Goal: Task Accomplishment & Management: Complete application form

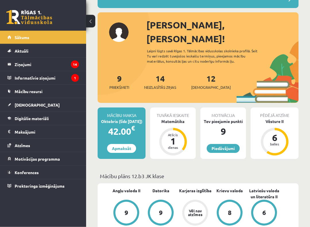
scroll to position [56, 0]
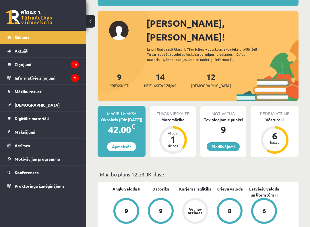
click at [176, 117] on div "Matemātika" at bounding box center [173, 120] width 46 height 6
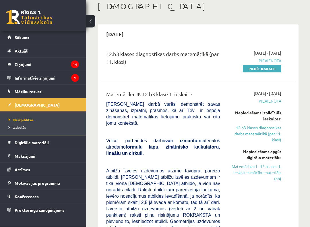
scroll to position [37, 0]
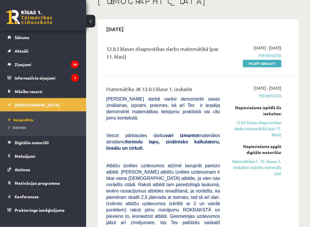
click at [272, 167] on link "Matemātikas I - 12. klases 1. ieskaites mācību materiāls (ab)" at bounding box center [255, 168] width 53 height 18
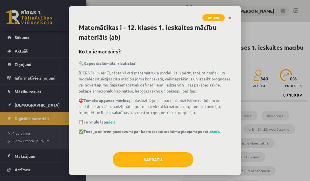
click at [162, 157] on button "Sapratu" at bounding box center [153, 159] width 80 height 14
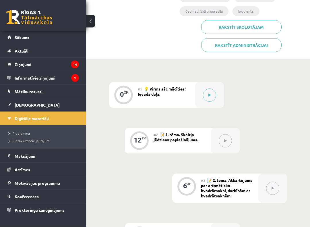
click at [210, 91] on button at bounding box center [209, 95] width 13 height 13
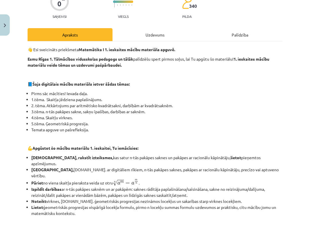
scroll to position [48, 0]
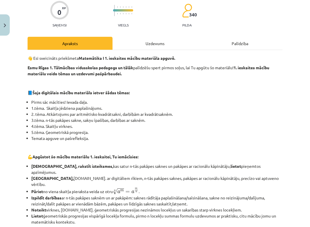
click at [164, 40] on div "Uzdevums" at bounding box center [155, 43] width 85 height 13
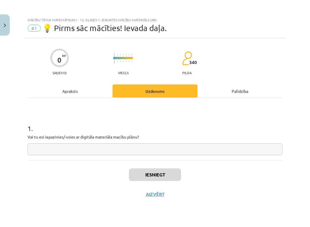
click at [154, 151] on input "text" at bounding box center [155, 149] width 255 height 12
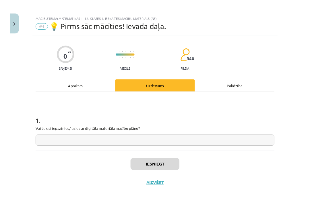
scroll to position [173, 0]
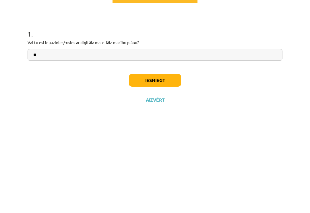
type input "**"
click at [160, 168] on button "Iesniegt" at bounding box center [155, 174] width 52 height 13
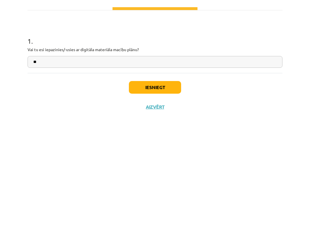
scroll to position [268, 0]
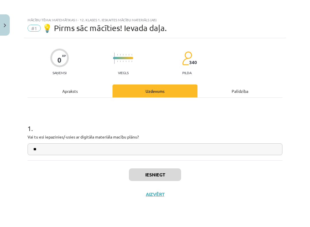
click at [157, 174] on button "Iesniegt" at bounding box center [155, 174] width 52 height 13
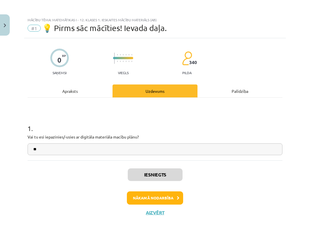
click at [171, 181] on button "Nākamā nodarbība" at bounding box center [155, 197] width 56 height 13
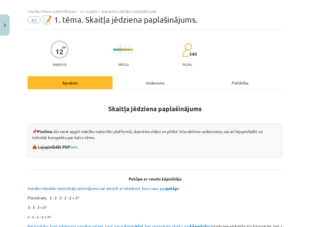
scroll to position [9, 0]
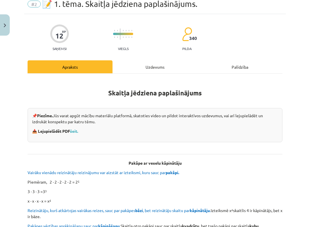
click at [161, 64] on div "Uzdevums" at bounding box center [155, 66] width 85 height 13
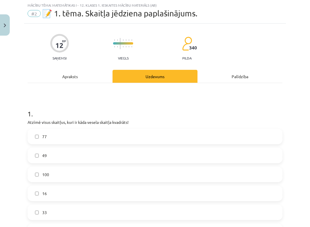
scroll to position [14, 0]
click at [102, 154] on label "49" at bounding box center [155, 156] width 254 height 14
click at [79, 172] on label "100" at bounding box center [155, 175] width 254 height 14
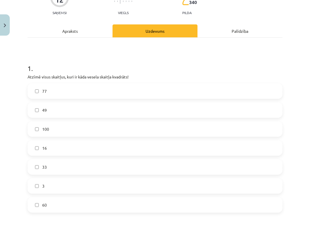
scroll to position [68, 0]
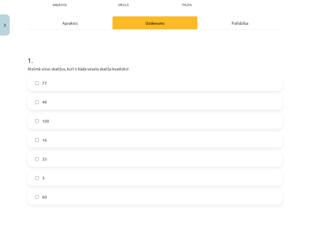
click at [116, 141] on label "16" at bounding box center [155, 140] width 254 height 14
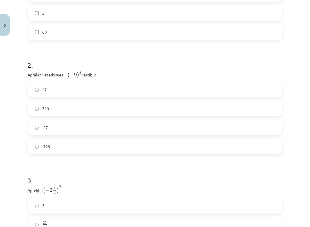
scroll to position [233, 0]
click at [112, 85] on label "27" at bounding box center [155, 89] width 254 height 14
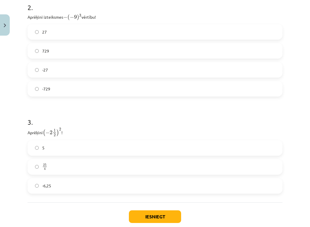
scroll to position [292, 0]
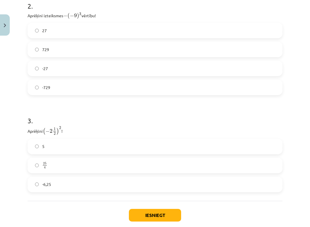
click at [98, 166] on label "25 4 25 4" at bounding box center [155, 165] width 254 height 14
click at [159, 181] on button "Iesniegt" at bounding box center [155, 215] width 52 height 13
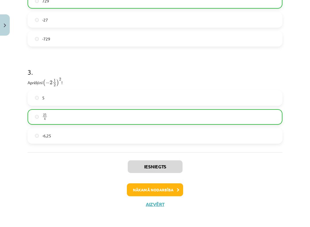
click at [174, 181] on button "Nākamā nodarbība" at bounding box center [155, 189] width 56 height 13
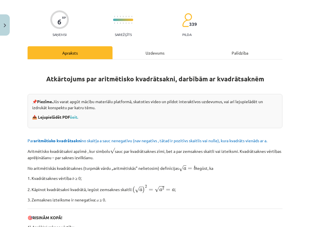
scroll to position [14, 0]
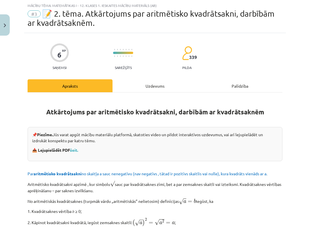
click at [156, 85] on div "Uzdevums" at bounding box center [155, 85] width 85 height 13
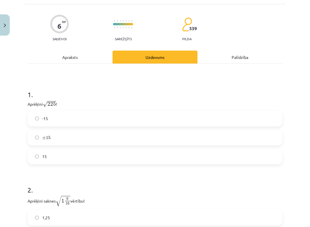
scroll to position [43, 0]
click at [105, 162] on label "15" at bounding box center [155, 156] width 254 height 14
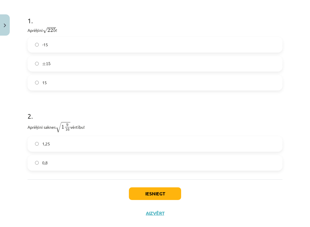
scroll to position [118, 0]
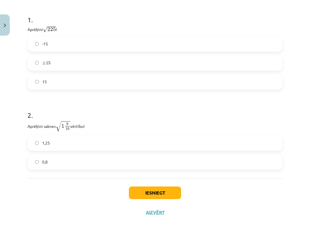
click at [105, 137] on label "1,25" at bounding box center [155, 143] width 254 height 14
click at [158, 181] on button "Iesniegt" at bounding box center [155, 193] width 52 height 13
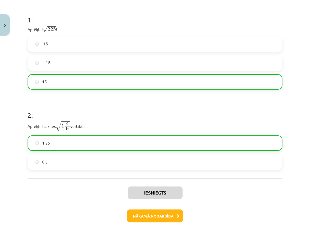
click at [165, 181] on button "Nākamā nodarbība" at bounding box center [155, 216] width 56 height 13
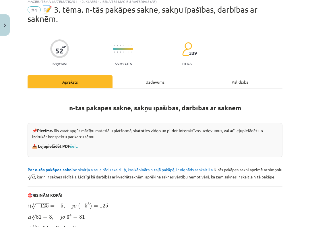
scroll to position [14, 0]
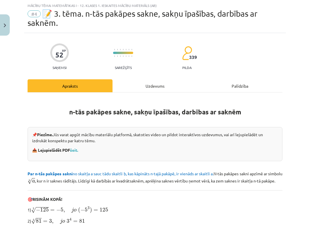
click at [160, 77] on div "52 XP Saņemsi Sarežģīts 339 pilda Apraksts Uzdevums Palīdzība n-tās pakāpes sak…" at bounding box center [155, 204] width 262 height 343
click at [151, 74] on div "52 XP Saņemsi Sarežģīts 339 pilda Apraksts Uzdevums Palīdzība n-tās pakāpes sak…" at bounding box center [155, 204] width 262 height 343
click at [159, 89] on div "Uzdevums" at bounding box center [155, 85] width 85 height 13
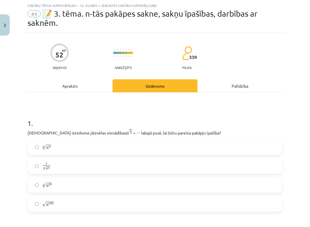
click at [176, 181] on label "n √ a m a m n" at bounding box center [155, 185] width 254 height 14
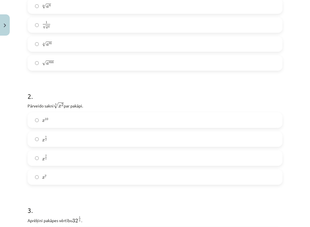
scroll to position [156, 0]
click at [158, 162] on label "x 2 5 x 2 5" at bounding box center [155, 158] width 254 height 14
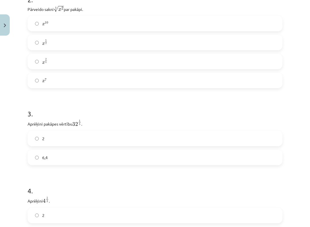
scroll to position [253, 0]
click at [153, 141] on label "2" at bounding box center [155, 138] width 254 height 14
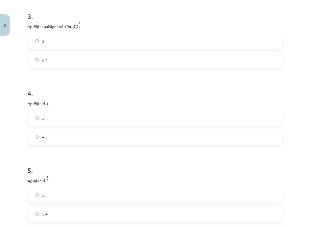
scroll to position [350, 0]
click at [136, 118] on label "2" at bounding box center [155, 118] width 254 height 14
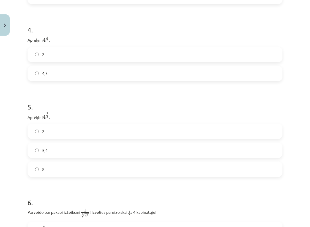
scroll to position [413, 0]
click at [183, 173] on label "8" at bounding box center [155, 169] width 254 height 14
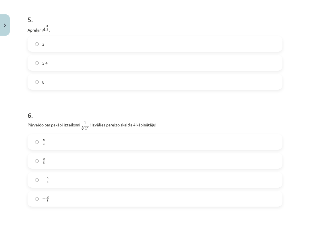
scroll to position [500, 0]
click at [184, 181] on label "− x 8 − x 8" at bounding box center [155, 199] width 254 height 14
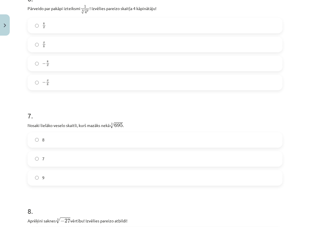
scroll to position [619, 0]
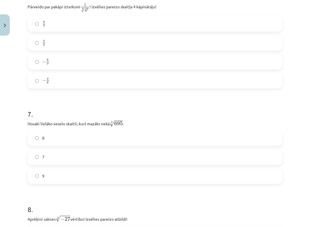
click at [168, 142] on label "8" at bounding box center [155, 138] width 254 height 14
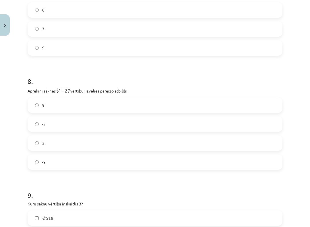
scroll to position [747, 0]
click at [178, 123] on label "-3" at bounding box center [155, 124] width 254 height 14
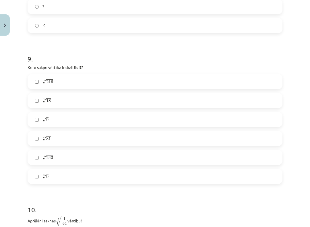
scroll to position [884, 0]
click at [98, 121] on label "√ 9 9" at bounding box center [155, 119] width 254 height 14
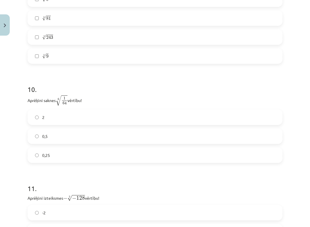
scroll to position [1006, 0]
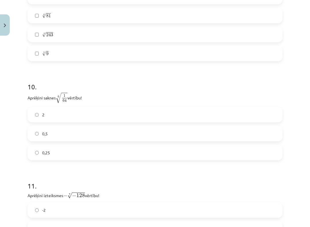
click at [139, 153] on label "0,25" at bounding box center [155, 152] width 254 height 14
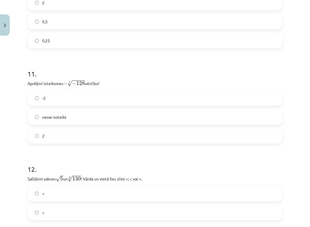
scroll to position [1118, 0]
click at [99, 133] on label "2" at bounding box center [155, 136] width 254 height 14
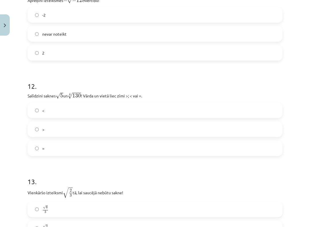
scroll to position [1202, 0]
click at [133, 111] on label "<" at bounding box center [155, 110] width 254 height 14
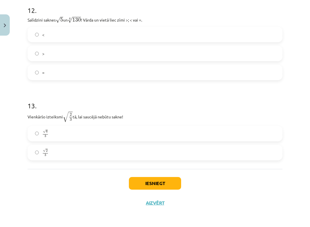
scroll to position [1277, 0]
click at [110, 129] on label "√ 6 3 6 3" at bounding box center [155, 134] width 254 height 14
click at [172, 181] on button "Iesniegt" at bounding box center [155, 183] width 52 height 13
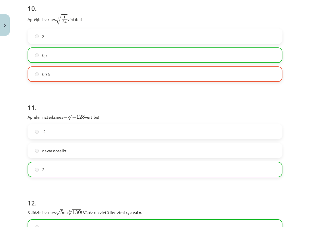
scroll to position [1085, 0]
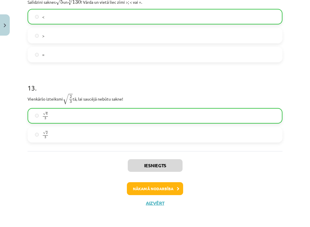
click at [174, 181] on button "Nākamā nodarbība" at bounding box center [155, 188] width 56 height 13
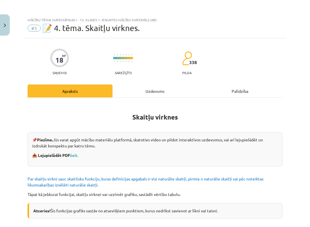
scroll to position [0, 0]
click at [162, 92] on div "Uzdevums" at bounding box center [155, 91] width 85 height 13
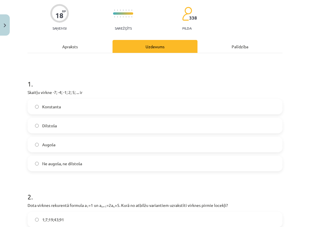
scroll to position [45, 0]
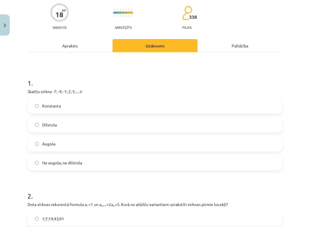
click at [168, 140] on label "Augoša" at bounding box center [155, 144] width 254 height 14
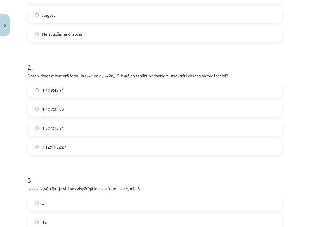
scroll to position [175, 0]
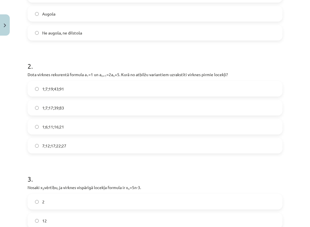
click at [162, 86] on label "1;7;19;43;91" at bounding box center [155, 89] width 254 height 14
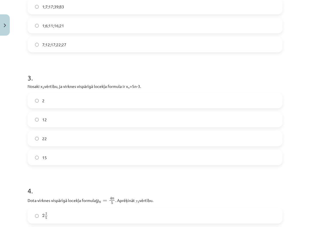
scroll to position [277, 0]
click at [155, 118] on label "12" at bounding box center [155, 119] width 254 height 14
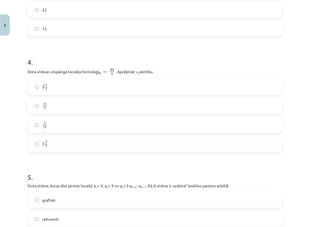
scroll to position [406, 0]
click at [128, 88] on label "2 2 5 2 2 5" at bounding box center [155, 86] width 254 height 14
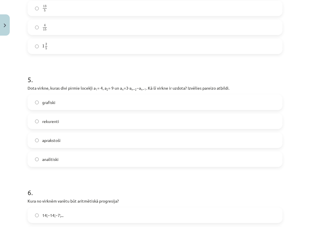
scroll to position [503, 0]
click at [165, 120] on label "rekurenti" at bounding box center [155, 121] width 254 height 14
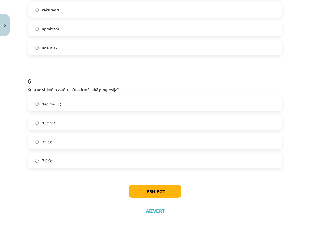
scroll to position [615, 0]
click at [151, 143] on label "7;9;8;..." at bounding box center [155, 142] width 254 height 14
click at [135, 120] on label "15;11;7;..." at bounding box center [155, 123] width 254 height 14
click at [170, 181] on button "Iesniegt" at bounding box center [155, 191] width 52 height 13
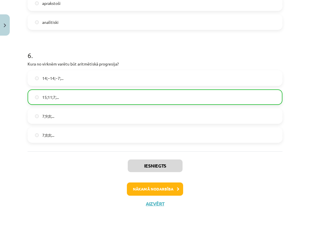
click at [169, 181] on button "Nākamā nodarbība" at bounding box center [155, 189] width 56 height 13
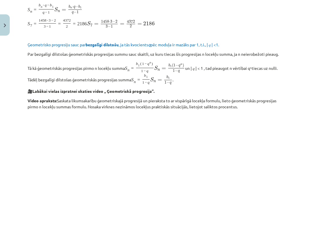
scroll to position [14, 0]
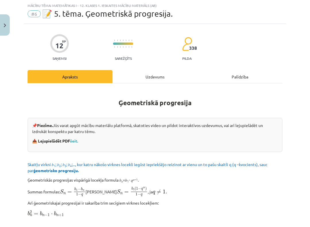
click at [162, 81] on div "Uzdevums" at bounding box center [155, 76] width 85 height 13
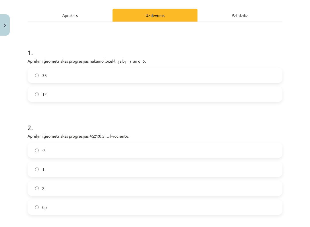
scroll to position [76, 0]
click at [170, 181] on label "0,5" at bounding box center [155, 207] width 254 height 14
click at [113, 75] on label "35" at bounding box center [155, 75] width 254 height 14
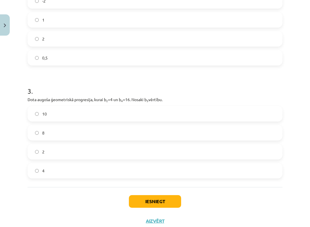
scroll to position [226, 0]
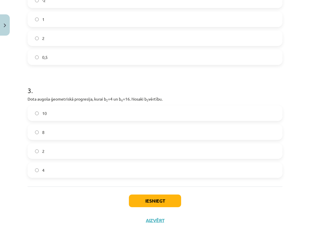
click at [139, 127] on label "8" at bounding box center [155, 132] width 254 height 14
click at [157, 181] on button "Iesniegt" at bounding box center [155, 201] width 52 height 13
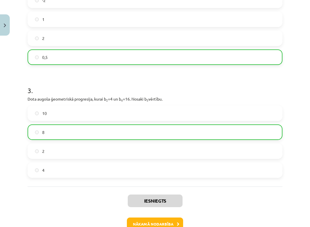
click at [168, 181] on button "Nākamā nodarbība" at bounding box center [155, 224] width 56 height 13
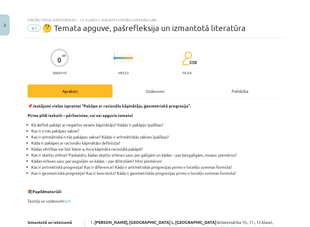
scroll to position [0, 0]
click at [165, 89] on div "Uzdevums" at bounding box center [155, 91] width 85 height 13
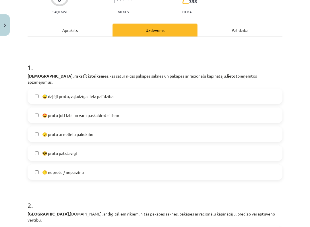
scroll to position [61, 0]
click at [180, 89] on label "😅 daļēji protu, vajadzīga liela palīdzība" at bounding box center [155, 96] width 254 height 14
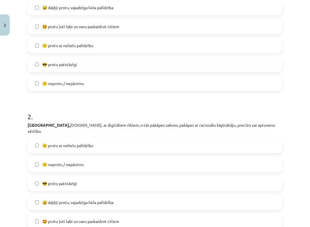
scroll to position [151, 0]
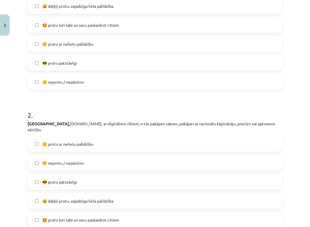
click at [161, 137] on label "🙂 protu ar nelielu palīdzību" at bounding box center [155, 144] width 254 height 14
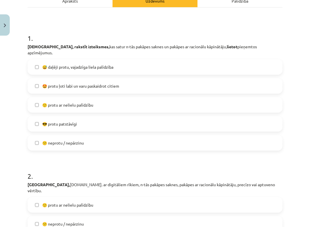
scroll to position [90, 0]
click at [218, 98] on label "🙂 protu ar nelielu palīdzību" at bounding box center [155, 105] width 254 height 14
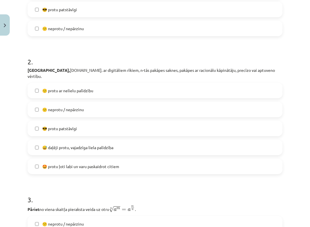
click at [198, 140] on label "😅 daļēji protu, vajadzīga liela palīdzība" at bounding box center [155, 147] width 254 height 14
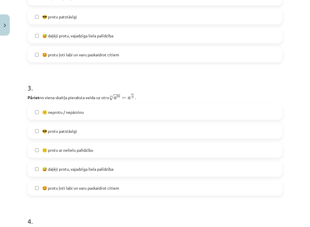
scroll to position [316, 0]
click at [186, 162] on label "😅 daļēji protu, vajadzīga liela palīdzība" at bounding box center [155, 169] width 254 height 14
click at [175, 143] on label "🙂 protu ar nelielu palīdzību" at bounding box center [155, 150] width 254 height 14
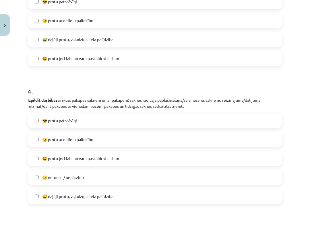
click at [183, 132] on label "🙂 protu ar nelielu palīdzību" at bounding box center [155, 139] width 254 height 14
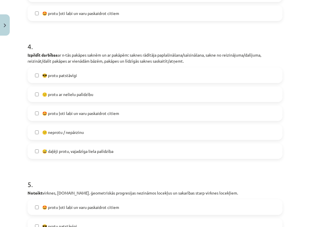
click at [190, 144] on label "😅 daļēji protu, vajadzīga liela palīdzība" at bounding box center [155, 151] width 254 height 14
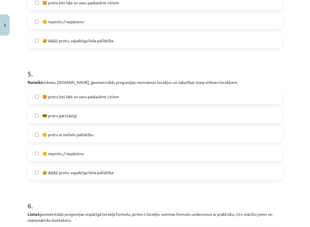
scroll to position [603, 0]
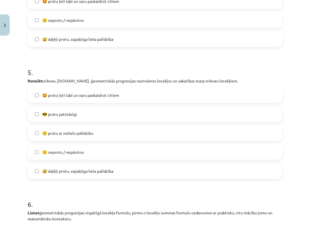
click at [185, 164] on label "😅 daļēji protu, vajadzīga liela palīdzība" at bounding box center [155, 171] width 254 height 14
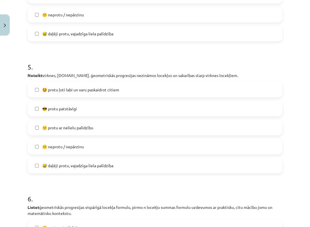
click at [187, 120] on label "🙂 protu ar nelielu palīdzību" at bounding box center [155, 127] width 254 height 14
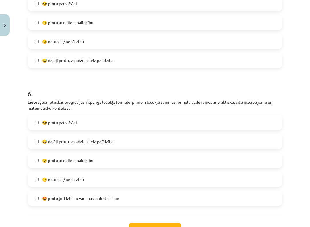
scroll to position [716, 0]
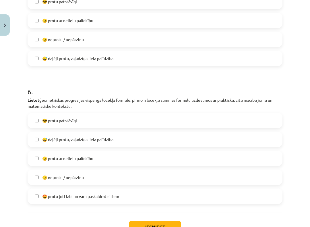
click at [201, 132] on label "😅 daļēji protu, vajadzīga liela palīdzība" at bounding box center [155, 139] width 254 height 14
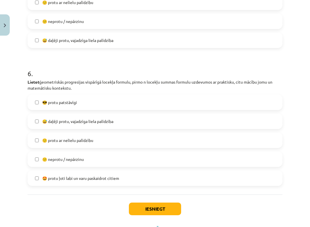
scroll to position [735, 0]
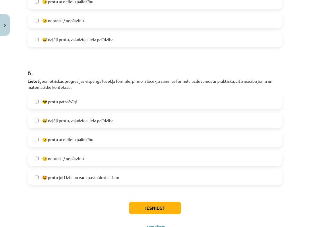
click at [180, 132] on label "🙂 protu ar nelielu palīdzību" at bounding box center [155, 139] width 254 height 14
click at [162, 181] on button "Iesniegt" at bounding box center [155, 208] width 52 height 13
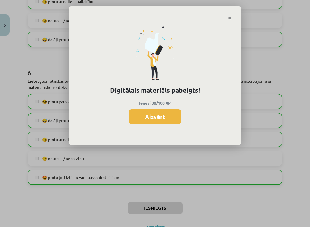
click at [167, 117] on button "Aizvērt" at bounding box center [155, 117] width 53 height 14
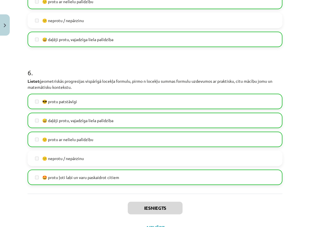
click at [158, 181] on button "Aizvērt" at bounding box center [155, 228] width 22 height 6
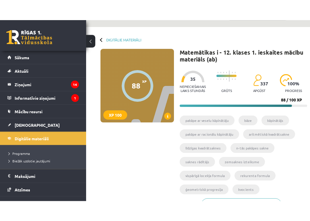
scroll to position [0, 0]
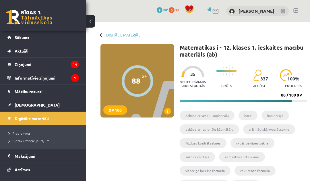
click at [23, 106] on span "[DEMOGRAPHIC_DATA]" at bounding box center [37, 104] width 45 height 5
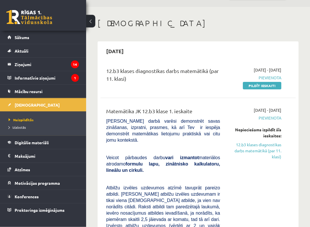
scroll to position [21, 0]
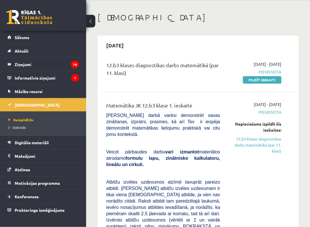
click at [274, 146] on link "12.b3 klases diagnostikas darbs matemātikā (par 11. klasi)" at bounding box center [255, 145] width 53 height 18
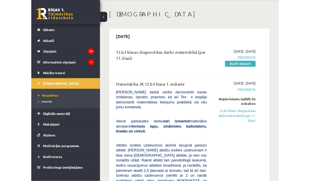
scroll to position [76, 0]
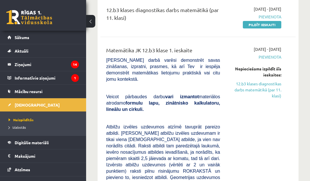
click at [278, 89] on link "12.b3 klases diagnostikas darbs matemātikā (par 11. klasi)" at bounding box center [255, 90] width 53 height 18
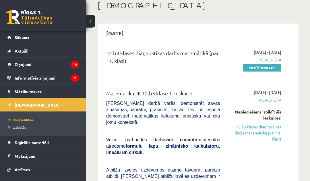
scroll to position [33, 0]
click at [276, 99] on span "Pievienota" at bounding box center [255, 100] width 53 height 6
click at [274, 99] on span "Pievienota" at bounding box center [255, 100] width 53 height 6
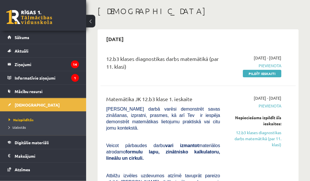
scroll to position [27, 0]
click at [273, 76] on link "Pildīt ieskaiti" at bounding box center [262, 73] width 39 height 7
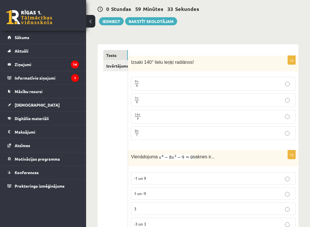
scroll to position [58, 0]
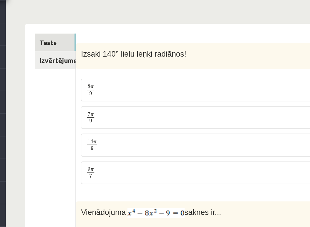
click at [134, 97] on p "7 π 9 7 π 9" at bounding box center [213, 100] width 159 height 7
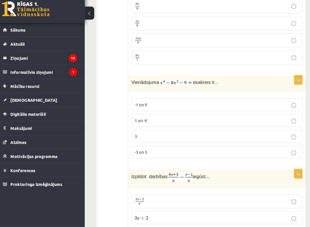
scroll to position [127, 0]
click at [230, 152] on p "-3 un 3" at bounding box center [213, 155] width 159 height 6
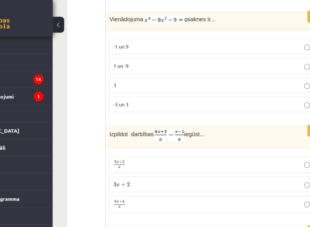
scroll to position [197, 0]
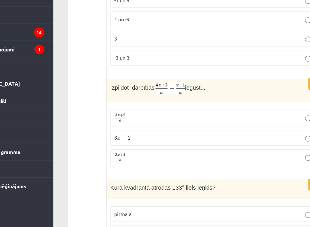
click at [134, 160] on p "3 x + 4 a 3 x + 4 a" at bounding box center [213, 163] width 159 height 7
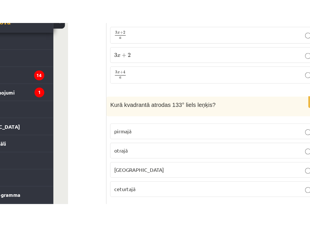
scroll to position [315, 0]
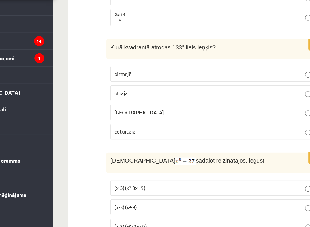
click at [148, 103] on p "otrajā" at bounding box center [213, 106] width 159 height 6
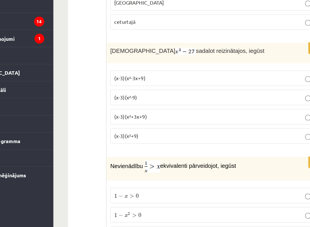
scroll to position [387, 0]
click at [137, 133] on label "(x-3)(x²+3x+9)" at bounding box center [213, 139] width 165 height 12
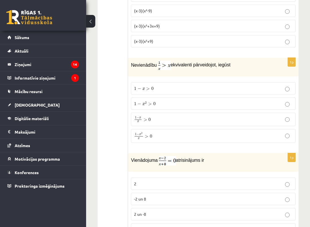
scroll to position [503, 0]
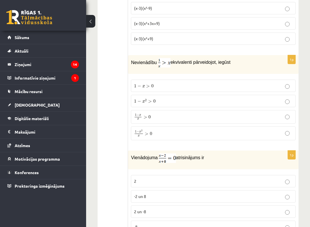
click at [168, 88] on label "1 − x > 0 1 − x > 0" at bounding box center [213, 86] width 165 height 12
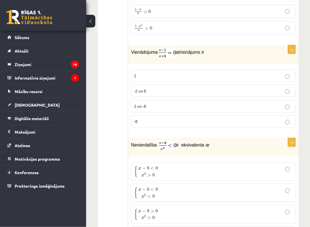
scroll to position [609, 0]
click at [167, 105] on p "2 un -8" at bounding box center [213, 106] width 159 height 6
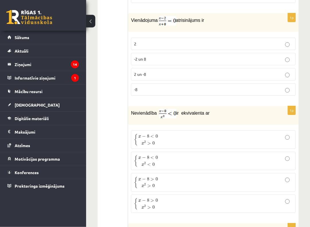
scroll to position [641, 0]
click at [194, 41] on p "2" at bounding box center [213, 44] width 159 height 6
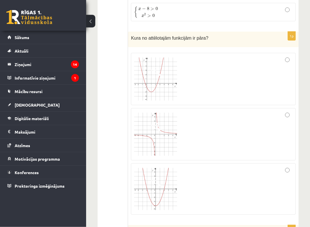
scroll to position [832, 0]
click at [284, 111] on div at bounding box center [213, 134] width 159 height 46
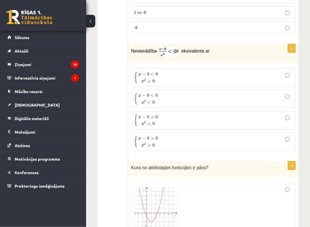
scroll to position [693, 0]
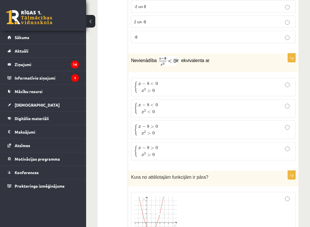
click at [276, 152] on p "{ x − 8 > 0 x 2 > 0 { x − 8 > 0 x 2 > 0" at bounding box center [213, 151] width 159 height 12
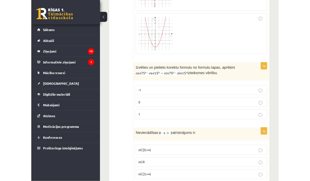
scroll to position [979, 0]
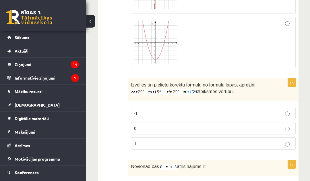
click at [281, 125] on p "0" at bounding box center [213, 128] width 159 height 6
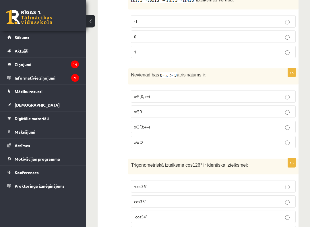
scroll to position [1072, 0]
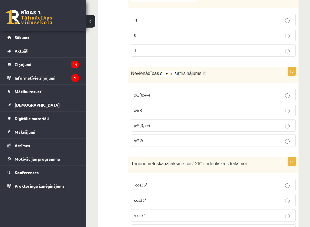
click at [268, 139] on p "x∈∅" at bounding box center [213, 141] width 159 height 6
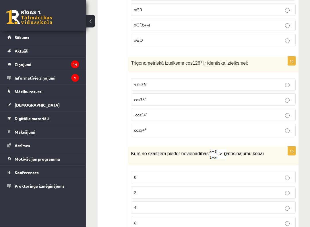
scroll to position [1173, 0]
click at [285, 109] on label "-cos54°" at bounding box center [213, 115] width 165 height 12
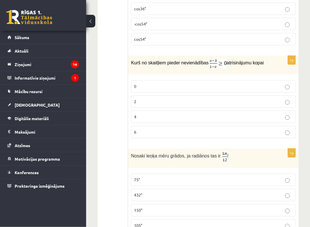
scroll to position [1263, 0]
click at [135, 68] on p "Kurš no skaitļiem pieder nevienādības atrisinājumu kopai" at bounding box center [199, 63] width 136 height 9
click at [151, 93] on label "0" at bounding box center [213, 86] width 165 height 12
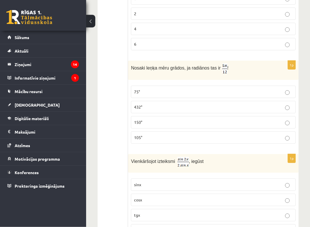
scroll to position [1355, 0]
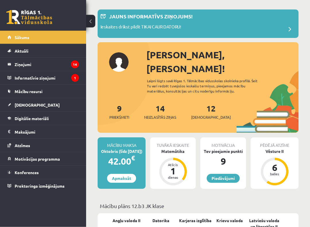
scroll to position [26, 0]
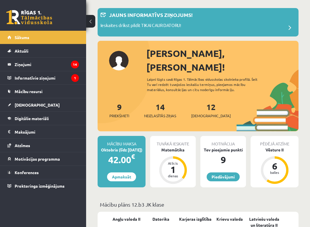
click at [171, 165] on div "1" at bounding box center [173, 169] width 17 height 9
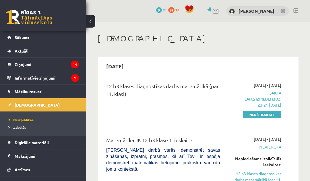
click at [275, 108] on div "[DATE] - [DATE] Sākta Laiks izpildei līdz: 23-21 [DATE] Pildīt ieskaiti" at bounding box center [255, 99] width 61 height 35
click at [271, 113] on link "Pildīt ieskaiti" at bounding box center [262, 114] width 39 height 7
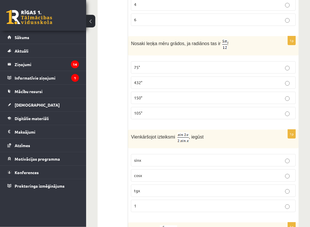
scroll to position [1376, 0]
click at [212, 116] on p "105°" at bounding box center [213, 113] width 159 height 6
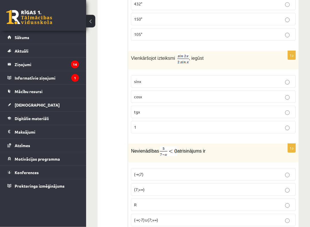
scroll to position [1455, 0]
click at [261, 80] on label "sinx" at bounding box center [213, 81] width 165 height 12
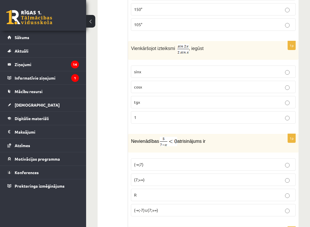
click at [253, 120] on p "1" at bounding box center [213, 117] width 159 height 6
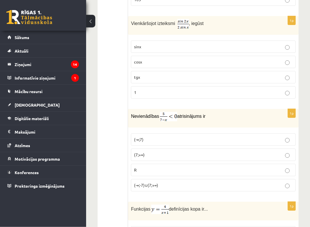
scroll to position [1489, 0]
click at [263, 62] on p "cosx" at bounding box center [213, 62] width 159 height 6
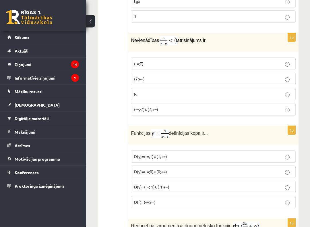
scroll to position [1565, 0]
click at [275, 82] on p "(7;+∞)" at bounding box center [213, 79] width 159 height 6
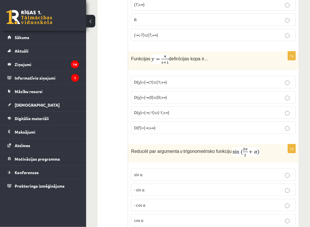
scroll to position [1640, 0]
click at [296, 115] on label "D(y)=(-∞;-1)∪(-1;+∞)" at bounding box center [213, 112] width 165 height 12
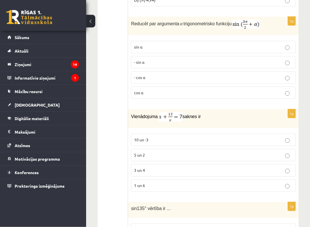
scroll to position [1767, 0]
click at [222, 80] on p "- cos ⁡α" at bounding box center [213, 77] width 159 height 6
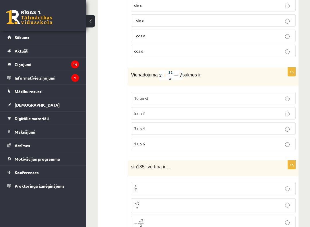
scroll to position [1809, 0]
click at [189, 131] on p "3 un 4" at bounding box center [213, 128] width 159 height 6
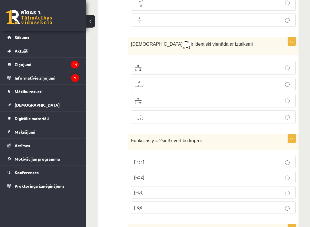
scroll to position [2028, 0]
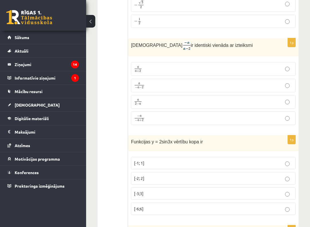
click at [285, 122] on p "− a − a + 2 − a − a + 2" at bounding box center [213, 118] width 159 height 7
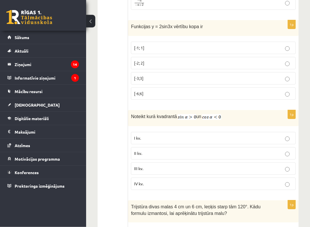
scroll to position [2143, 0]
click at [263, 156] on p "II kv." at bounding box center [213, 153] width 159 height 6
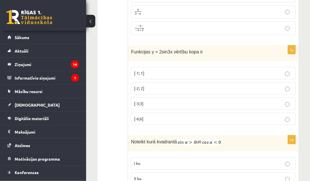
scroll to position [2118, 0]
click at [271, 89] on p "[-2; 2]" at bounding box center [213, 88] width 159 height 6
click at [269, 74] on p "[-1; 1]" at bounding box center [213, 73] width 159 height 6
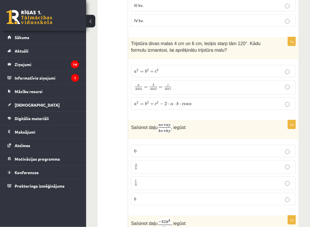
scroll to position [2307, 0]
click at [279, 108] on label "a 2 = b 2 + c 2 − 2 ⋅ a ⋅ b ⋅ c o s α a 2 = b 2 + c 2 − 2 ⋅ a ⋅ b ⋅ c o s α" at bounding box center [213, 103] width 165 height 12
click at [246, 92] on label "a s i n α = b s i n β = c s i n γ a s i n α = b s i n β = c s i n γ" at bounding box center [213, 87] width 165 height 14
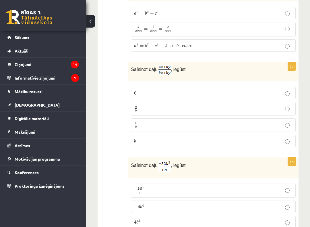
scroll to position [2364, 0]
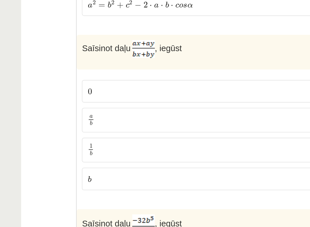
click at [152, 105] on p "a b a b" at bounding box center [213, 108] width 159 height 7
click at [134, 105] on p "a b a b" at bounding box center [213, 108] width 159 height 7
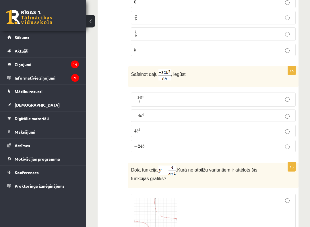
scroll to position [2455, 0]
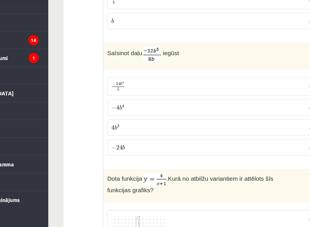
click at [134, 113] on p "− 4 b 4 − 4 b 4" at bounding box center [213, 116] width 159 height 6
click at [140, 114] on span "b 4" at bounding box center [142, 116] width 4 height 4
click at [134, 113] on p "− 4 b 4 − 4 b 4" at bounding box center [213, 116] width 159 height 6
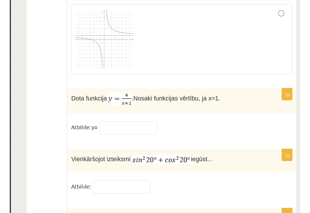
scroll to position [2743, 0]
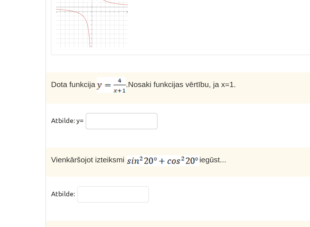
click at [152, 158] on input "text" at bounding box center [173, 163] width 43 height 10
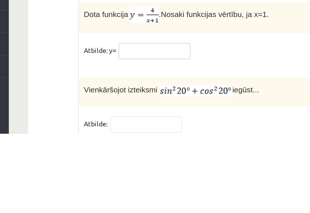
type input "*"
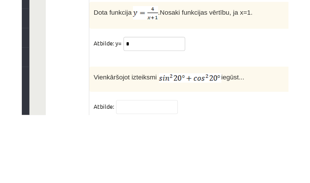
scroll to position [2856, 0]
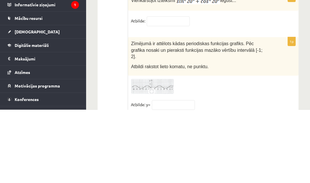
type input "*"
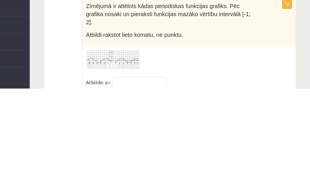
type input "*"
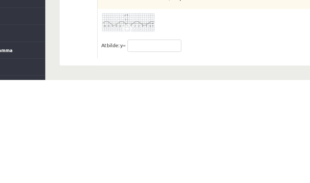
scroll to position [2882, 0]
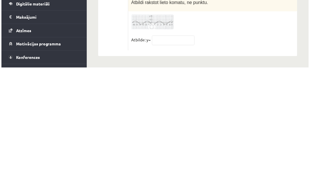
scroll to position [2883, 0]
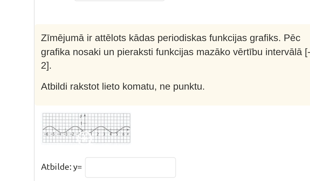
click at [148, 137] on span at bounding box center [152, 141] width 9 height 9
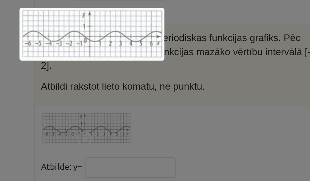
click at [118, 45] on div at bounding box center [155, 90] width 310 height 181
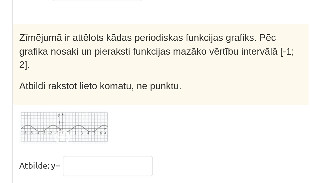
scroll to position [2879, 0]
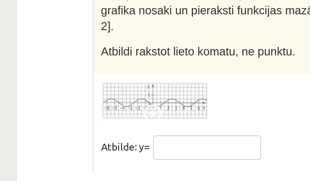
click at [152, 150] on input "text" at bounding box center [173, 155] width 43 height 10
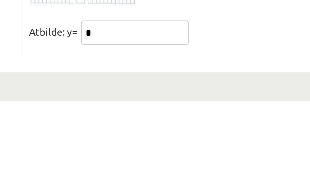
type input "*"
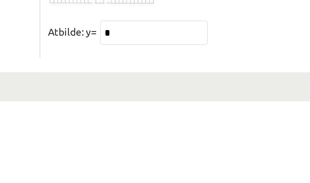
click at [131, 151] on fieldset "Atbilde: y= *" at bounding box center [213, 157] width 165 height 12
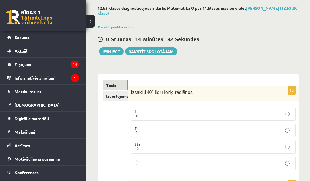
scroll to position [0, 0]
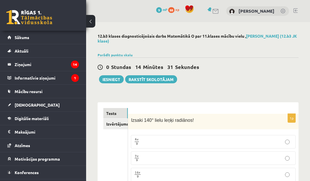
click at [109, 81] on button "Iesniegt" at bounding box center [111, 79] width 25 height 8
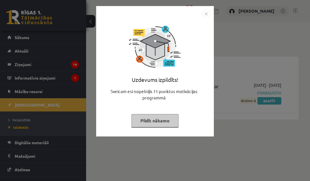
click at [221, 116] on div "Uzdevums izpildīts! Sveicam esi nopelnījis 11 punktus motivācijas programmā Pil…" at bounding box center [155, 90] width 310 height 181
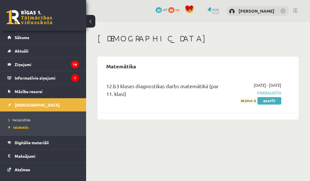
click at [271, 104] on link "Skatīt" at bounding box center [270, 100] width 24 height 7
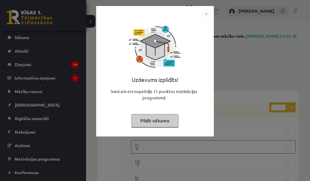
click at [171, 121] on button "Pildīt nākamo" at bounding box center [155, 120] width 47 height 13
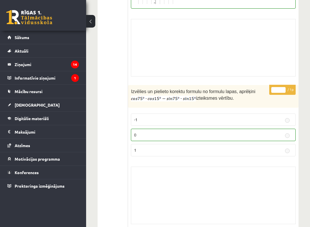
scroll to position [1532, 0]
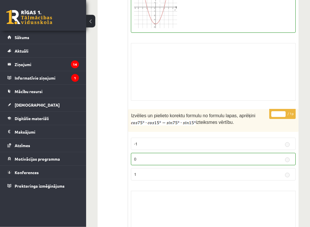
click at [240, 62] on div "Skolotāja pielikums" at bounding box center [213, 71] width 165 height 57
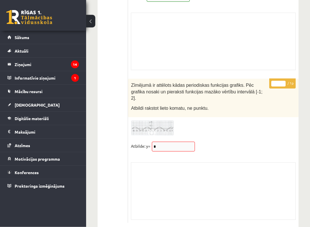
scroll to position [4795, 0]
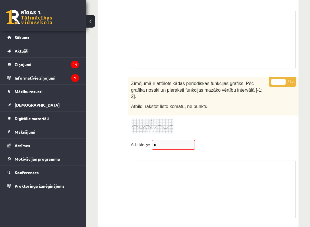
click at [194, 152] on fieldset "Atbilde: y= *" at bounding box center [213, 146] width 165 height 12
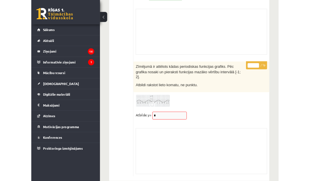
scroll to position [4856, 0]
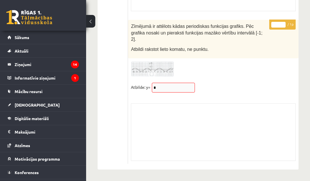
click at [142, 91] on p "Atbilde: y=" at bounding box center [141, 87] width 20 height 9
click at [291, 28] on p "* / 1p" at bounding box center [283, 25] width 26 height 10
click at [271, 30] on p "* / 1p" at bounding box center [283, 25] width 26 height 10
click at [214, 52] on div "Zīmējumā ir attēlots kādas periodiskas funkcijas grafiks. Pēc grafika nosaki un…" at bounding box center [213, 39] width 171 height 39
click at [173, 80] on div "* / 1p Zīmējumā ir attēlots kādas periodiskas funkcijas grafiks. Pēc grafika no…" at bounding box center [213, 92] width 171 height 144
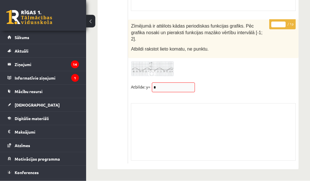
scroll to position [4854, 0]
click at [62, 69] on legend "Ziņojumi 14" at bounding box center [47, 64] width 64 height 13
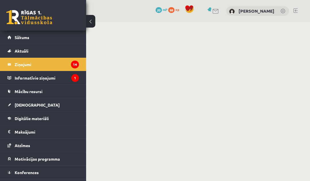
click at [61, 76] on legend "Informatīvie ziņojumi 1" at bounding box center [47, 77] width 64 height 13
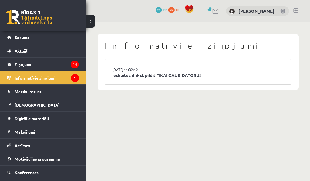
click at [120, 69] on link "15.09.2025 11:32:10" at bounding box center [133, 70] width 43 height 6
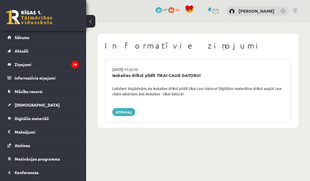
click at [49, 112] on link "Digitālie materiāli" at bounding box center [43, 118] width 72 height 13
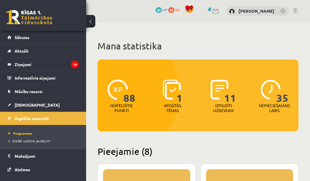
click at [62, 103] on link "[DEMOGRAPHIC_DATA]" at bounding box center [43, 104] width 72 height 13
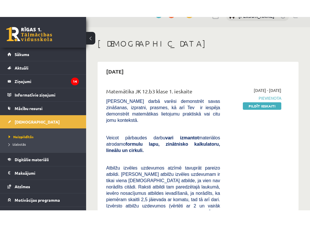
scroll to position [12, 0]
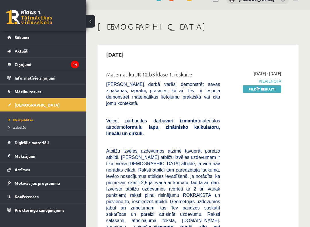
click at [254, 87] on link "Pildīt ieskaiti" at bounding box center [262, 88] width 39 height 7
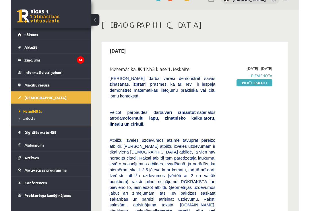
scroll to position [28, 0]
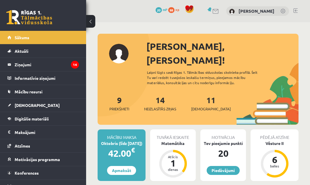
click at [177, 140] on div "Matemātika" at bounding box center [173, 143] width 46 height 6
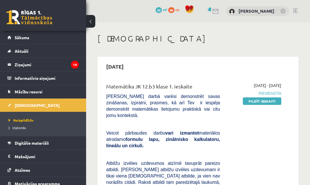
click at [20, 116] on li "Neizpildītās" at bounding box center [45, 119] width 72 height 7
click at [16, 126] on span "Izlabotās" at bounding box center [17, 127] width 17 height 5
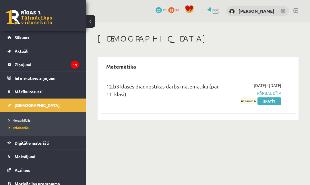
click at [12, 111] on link "[DEMOGRAPHIC_DATA]" at bounding box center [43, 104] width 72 height 13
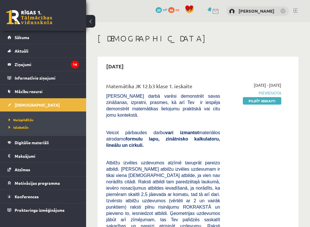
click at [261, 99] on link "Pildīt ieskaiti" at bounding box center [262, 100] width 39 height 7
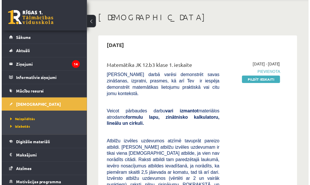
scroll to position [21, 0]
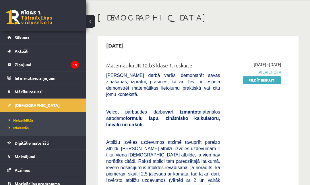
click at [260, 76] on link "Pildīt ieskaiti" at bounding box center [262, 79] width 39 height 7
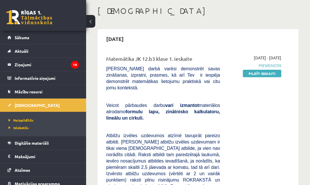
scroll to position [33, 0]
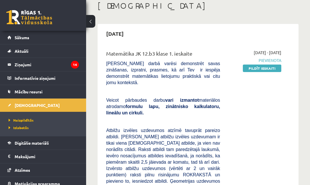
click at [278, 69] on link "Pildīt ieskaiti" at bounding box center [262, 67] width 39 height 7
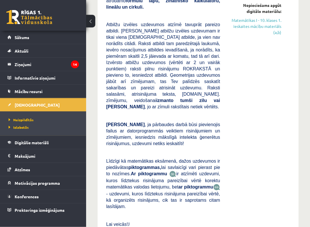
scroll to position [569, 0]
